Goal: Register for event/course

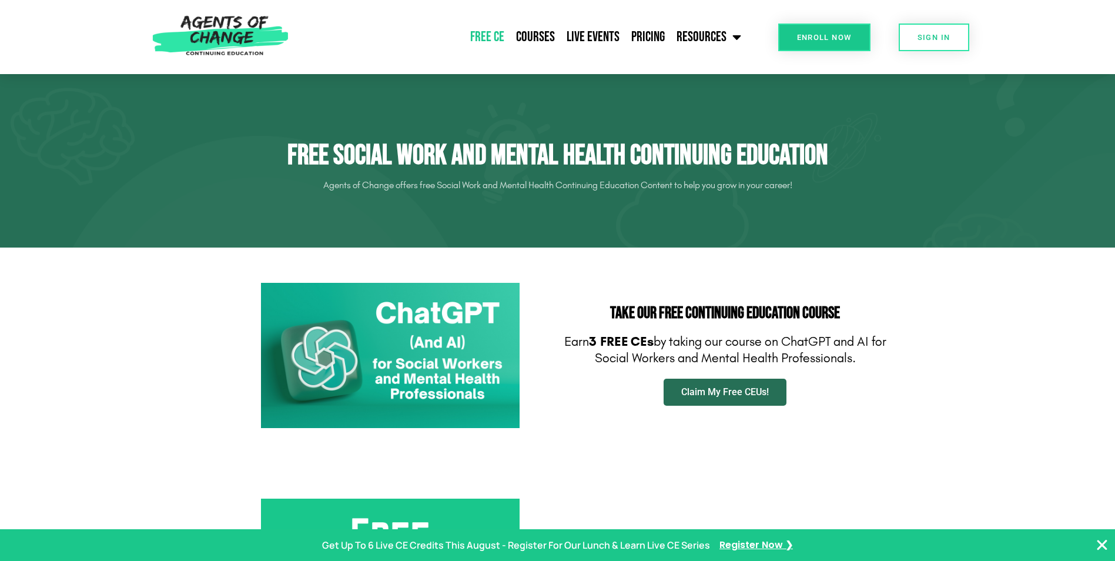
click at [742, 389] on span "Claim My Free CEUs!" at bounding box center [725, 391] width 88 height 9
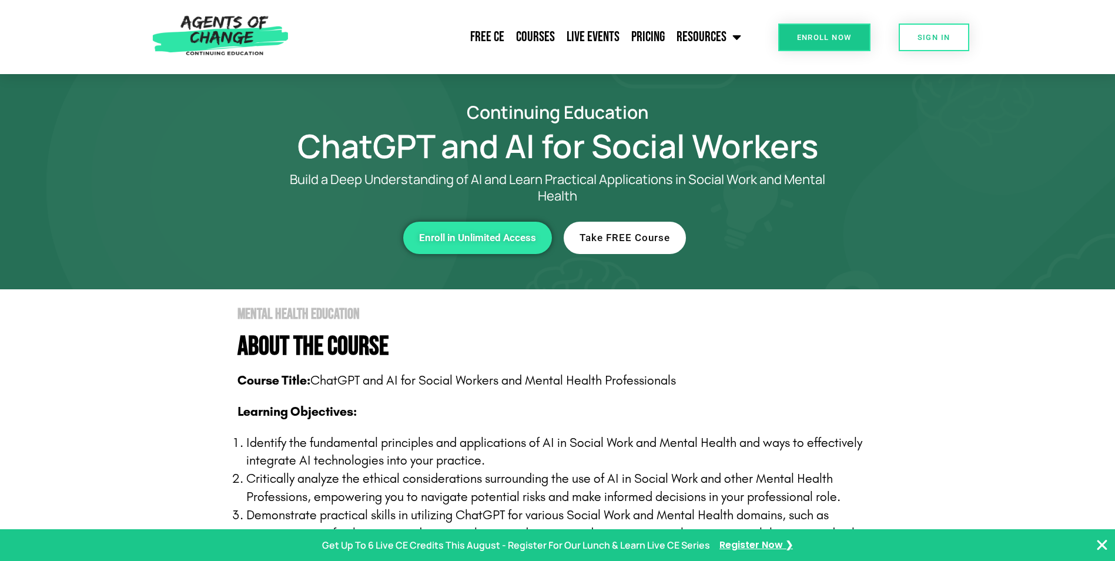
scroll to position [59, 0]
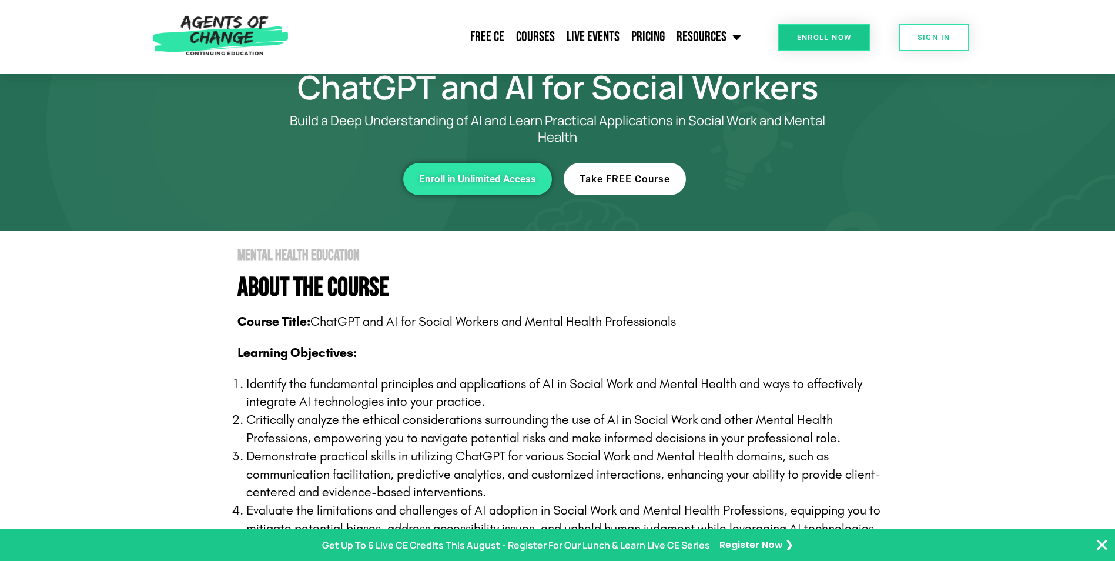
click at [639, 170] on link "Take FREE Course" at bounding box center [625, 179] width 122 height 32
